Goal: Task Accomplishment & Management: Manage account settings

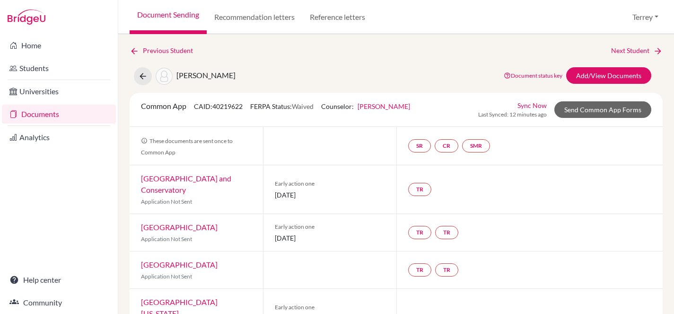
click at [46, 112] on link "Documents" at bounding box center [59, 114] width 114 height 19
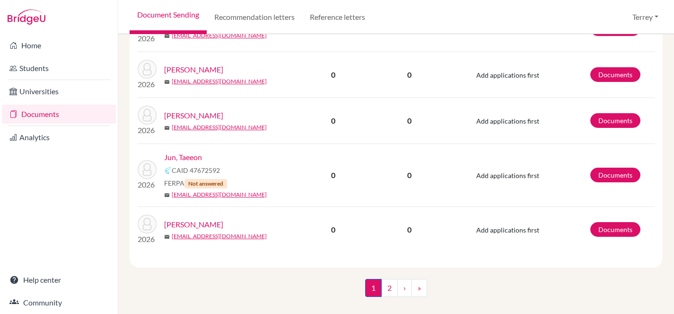
scroll to position [1480, 0]
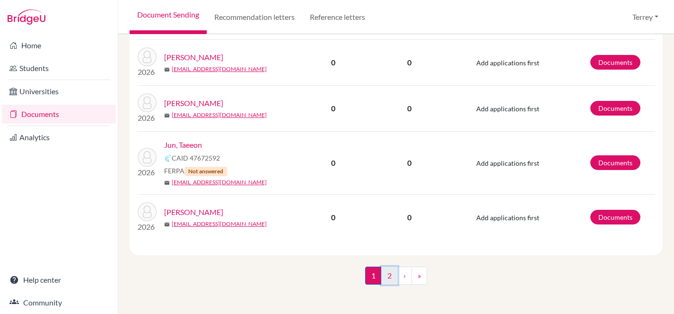
click at [385, 274] on link "2" at bounding box center [389, 275] width 17 height 18
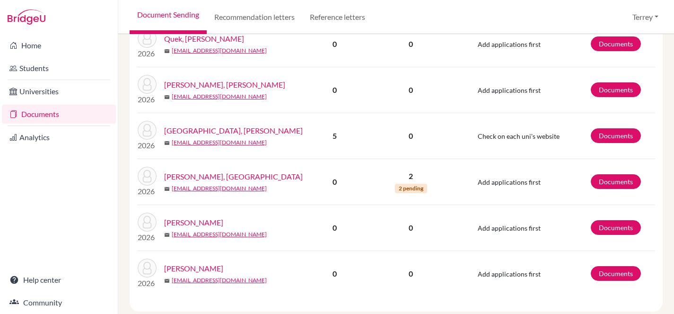
scroll to position [502, 0]
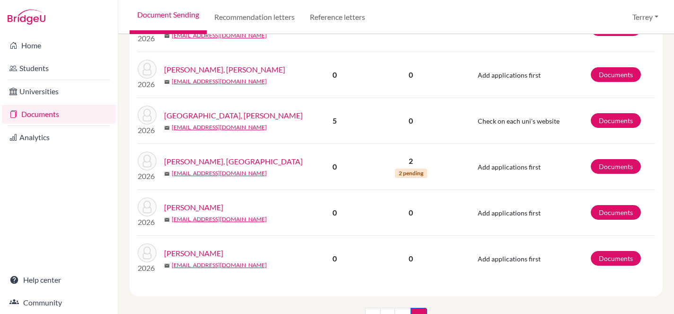
click at [183, 251] on link "[PERSON_NAME]" at bounding box center [193, 252] width 59 height 11
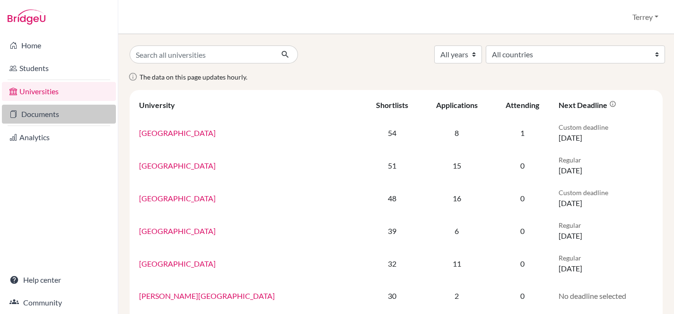
click at [35, 114] on link "Documents" at bounding box center [59, 114] width 114 height 19
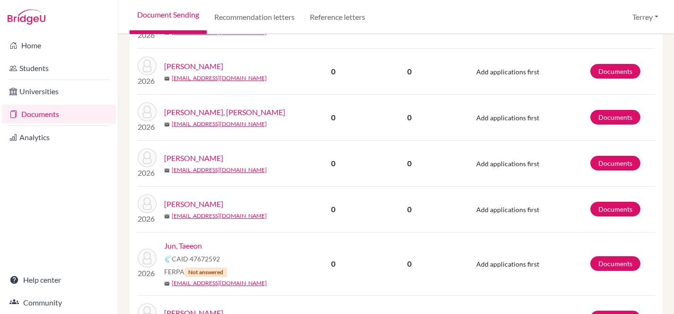
scroll to position [1480, 0]
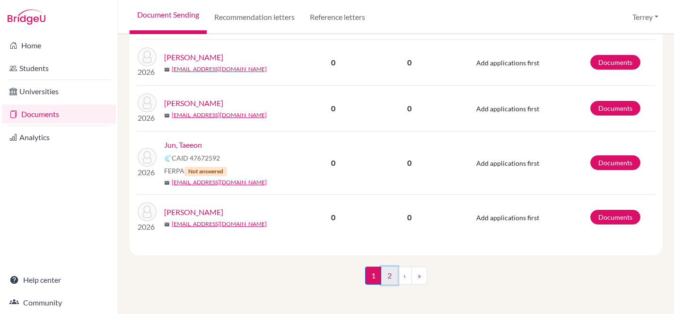
click at [383, 279] on link "2" at bounding box center [389, 275] width 17 height 18
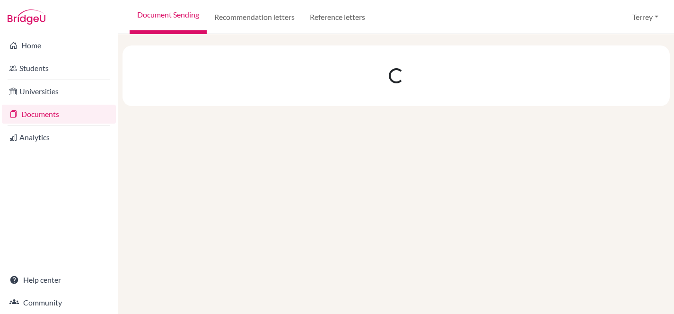
scroll to position [0, 0]
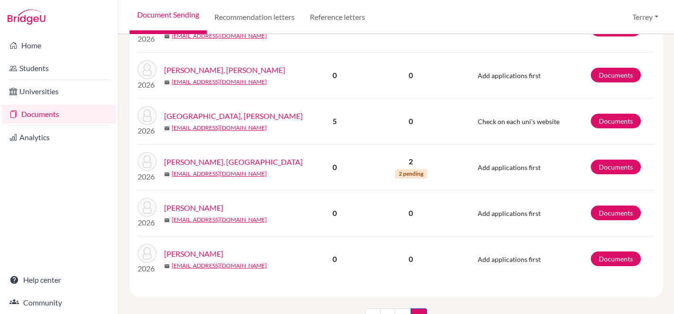
scroll to position [543, 0]
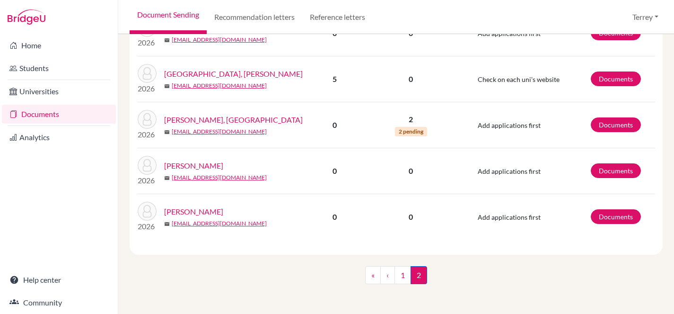
click at [189, 210] on link "[PERSON_NAME]" at bounding box center [193, 211] width 59 height 11
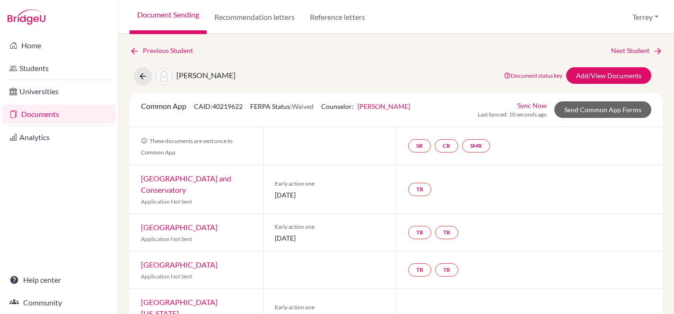
scroll to position [765, 0]
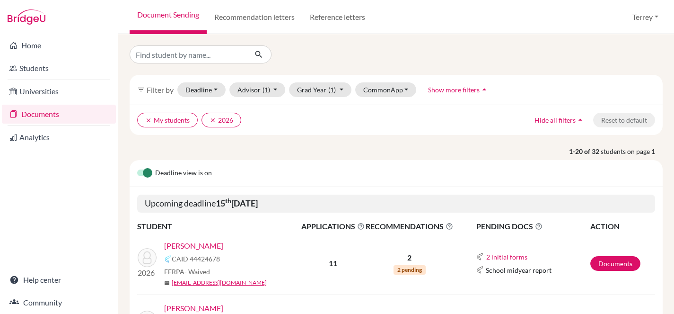
click at [54, 115] on link "Documents" at bounding box center [59, 114] width 114 height 19
click at [147, 153] on p "1-20 of 32 students on page 1" at bounding box center [396, 151] width 547 height 10
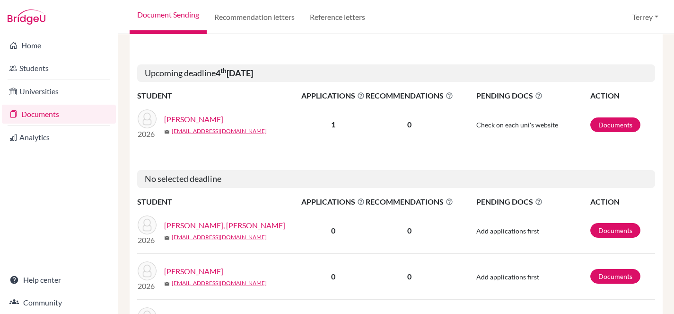
scroll to position [1301, 0]
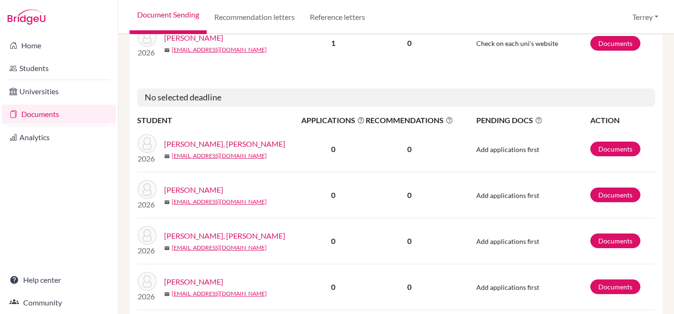
click at [183, 143] on link "[PERSON_NAME], [PERSON_NAME]" at bounding box center [224, 143] width 121 height 11
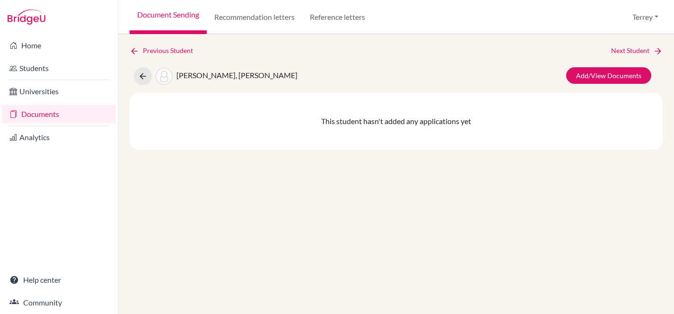
click at [218, 76] on span "[PERSON_NAME], [PERSON_NAME]" at bounding box center [236, 74] width 121 height 9
click at [618, 76] on link "Add/View Documents" at bounding box center [608, 75] width 85 height 17
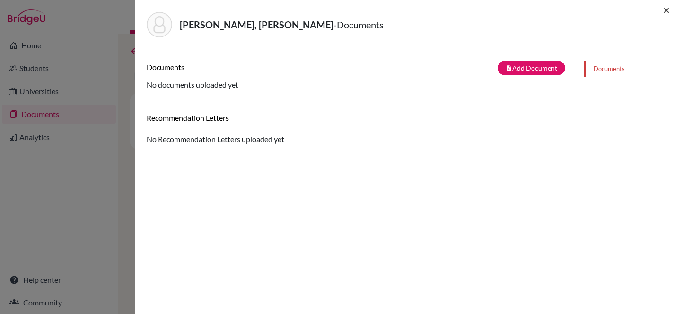
drag, startPoint x: 667, startPoint y: 9, endPoint x: 648, endPoint y: 7, distance: 19.5
click at [667, 9] on span "×" at bounding box center [666, 10] width 7 height 14
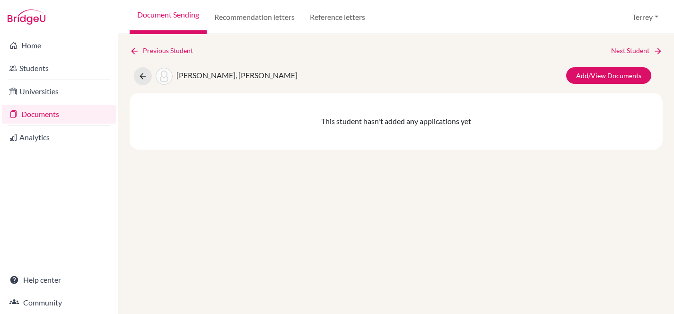
click at [199, 77] on span "[PERSON_NAME], [PERSON_NAME]" at bounding box center [236, 74] width 121 height 9
click at [166, 76] on img at bounding box center [164, 76] width 17 height 17
click at [208, 78] on span "[PERSON_NAME], [PERSON_NAME]" at bounding box center [236, 74] width 121 height 9
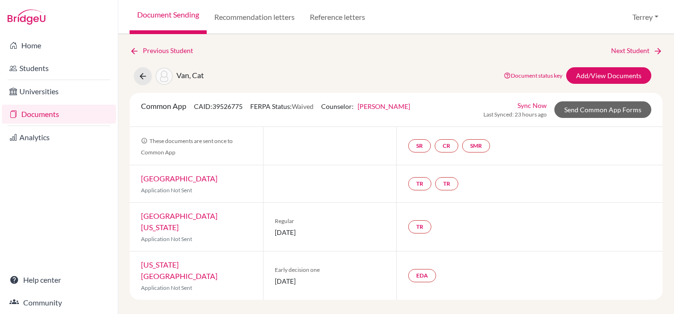
click at [35, 115] on link "Documents" at bounding box center [59, 114] width 114 height 19
